Goal: Navigation & Orientation: Find specific page/section

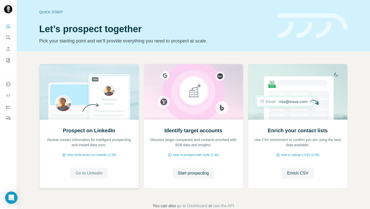
click at [93, 169] on button "Go to LinkedIn" at bounding box center [88, 172] width 37 height 11
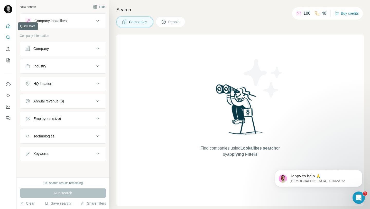
click at [7, 25] on icon "Quick start" at bounding box center [8, 26] width 5 height 5
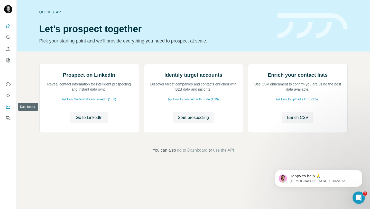
click at [7, 109] on button "Dashboard" at bounding box center [8, 106] width 8 height 9
